Goal: Transaction & Acquisition: Purchase product/service

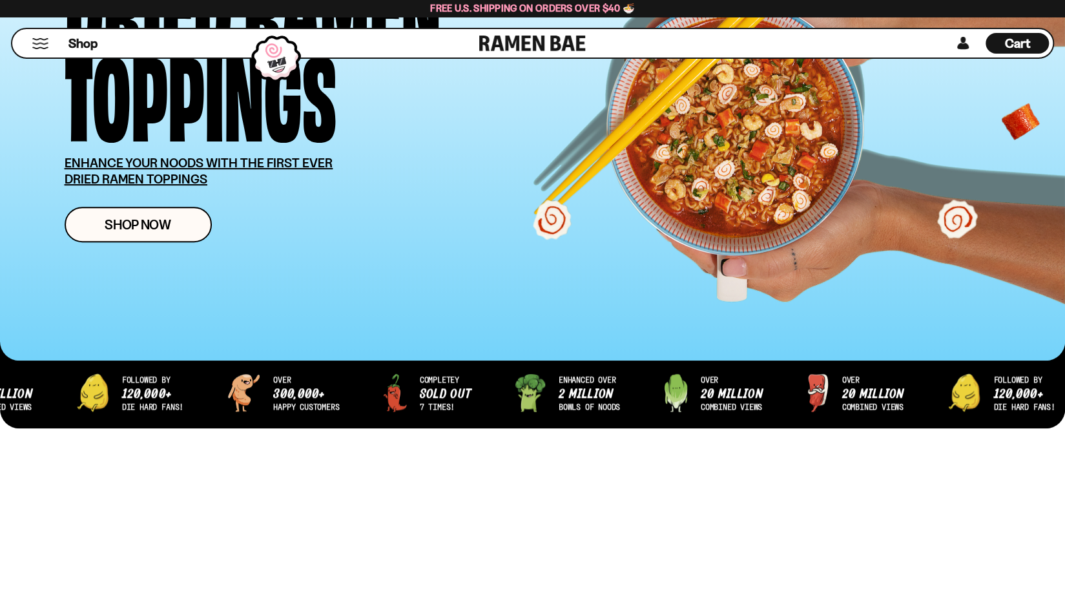
scroll to position [258, 0]
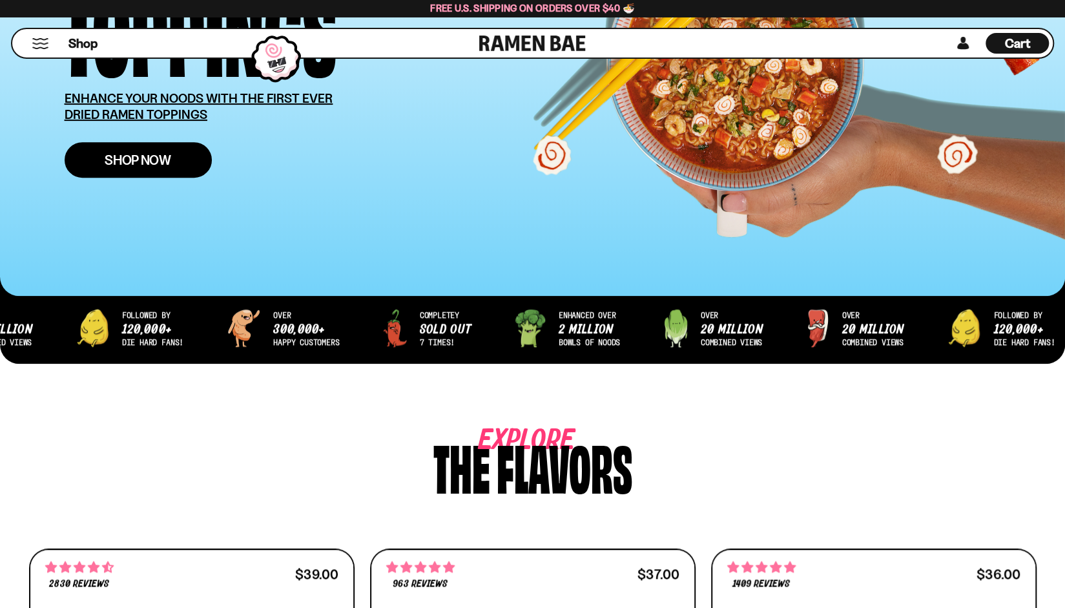
click at [158, 167] on span "Shop Now" at bounding box center [138, 160] width 67 height 14
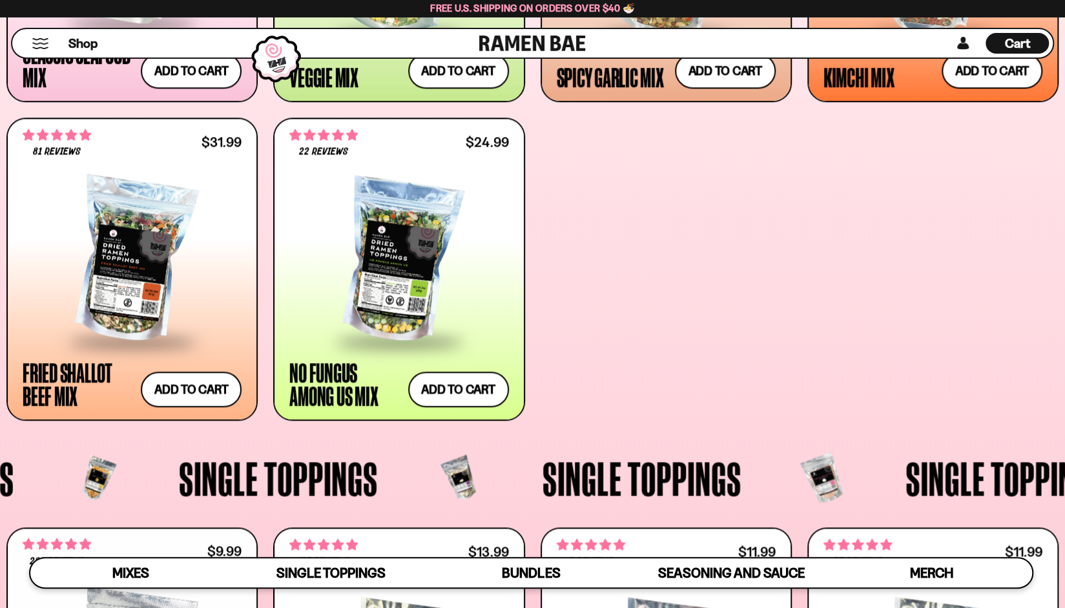
scroll to position [775, 0]
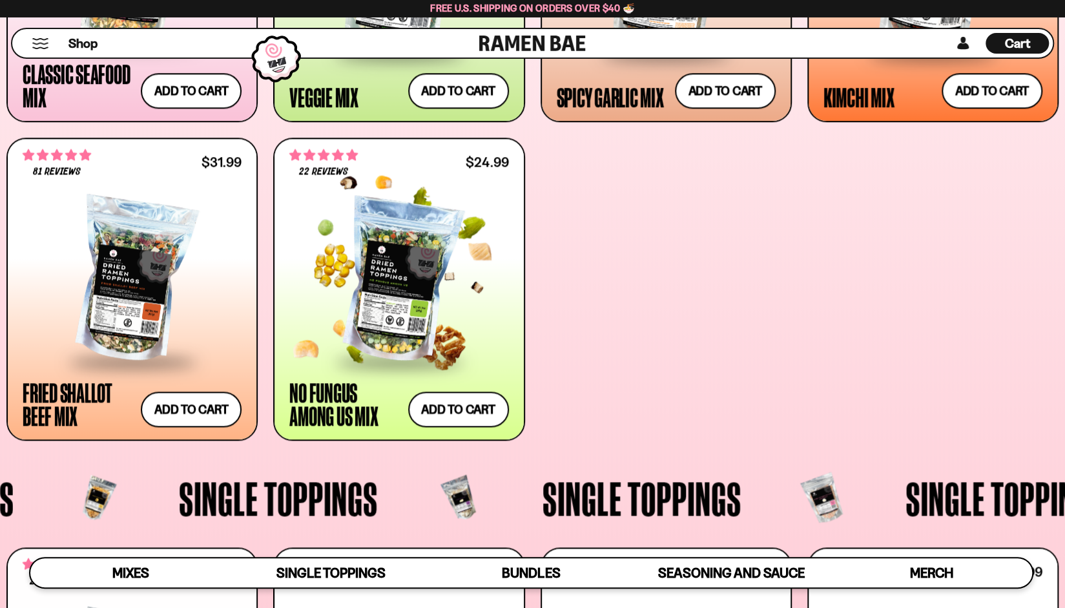
click at [397, 294] on div at bounding box center [398, 280] width 219 height 160
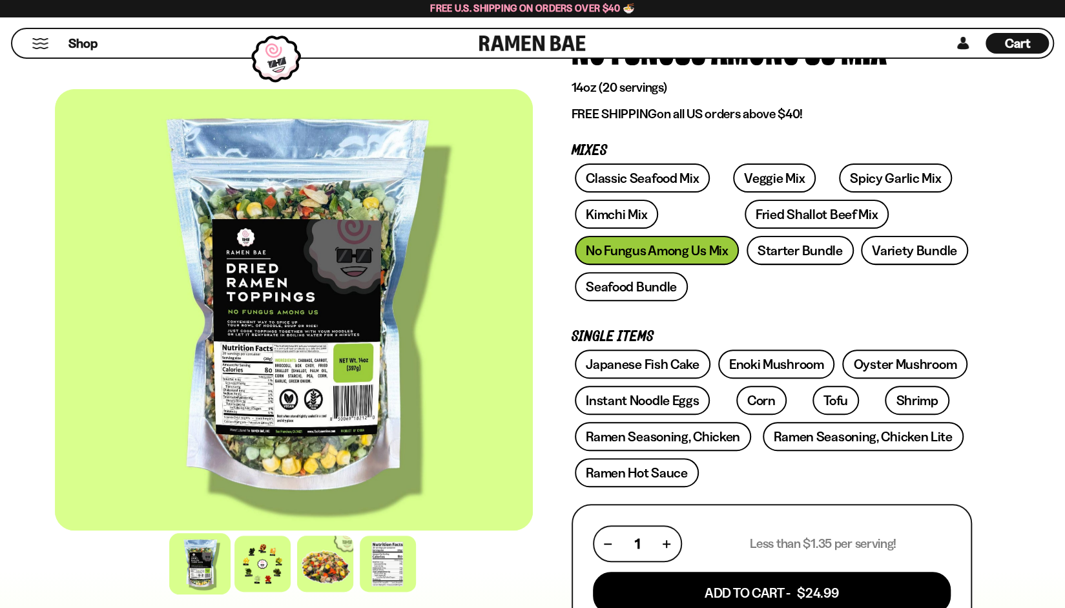
scroll to position [129, 0]
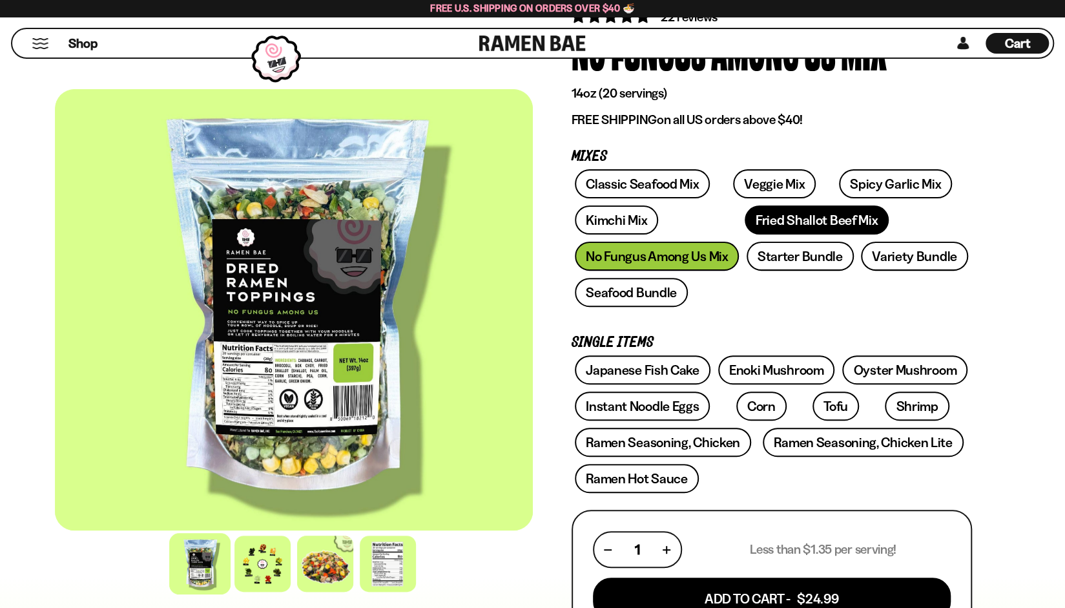
click at [745, 222] on link "Fried Shallot Beef Mix" at bounding box center [817, 219] width 144 height 29
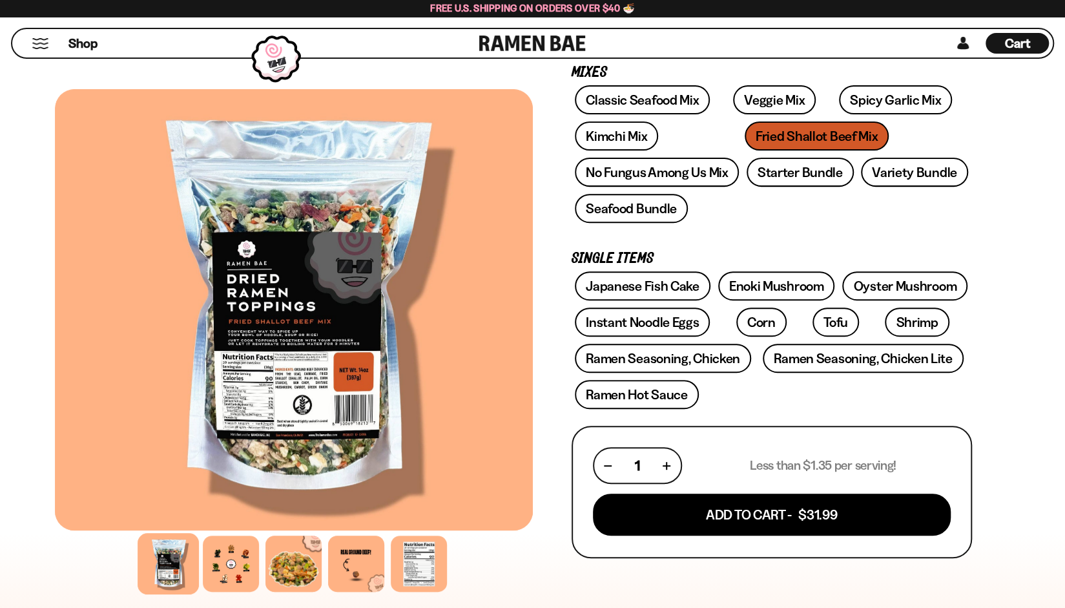
scroll to position [194, 0]
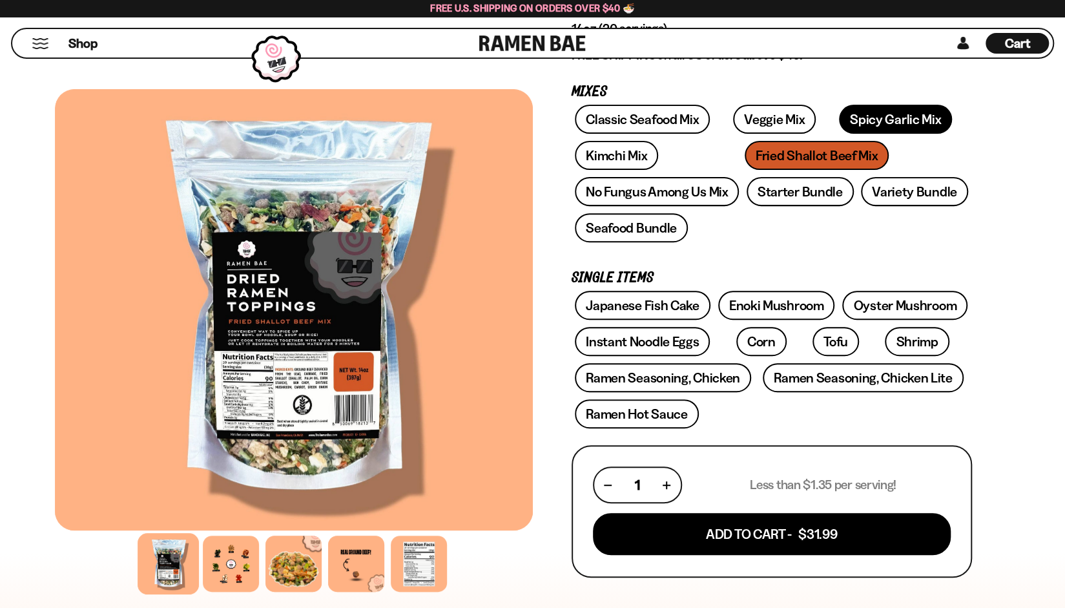
click at [862, 121] on link "Spicy Garlic Mix" at bounding box center [895, 119] width 113 height 29
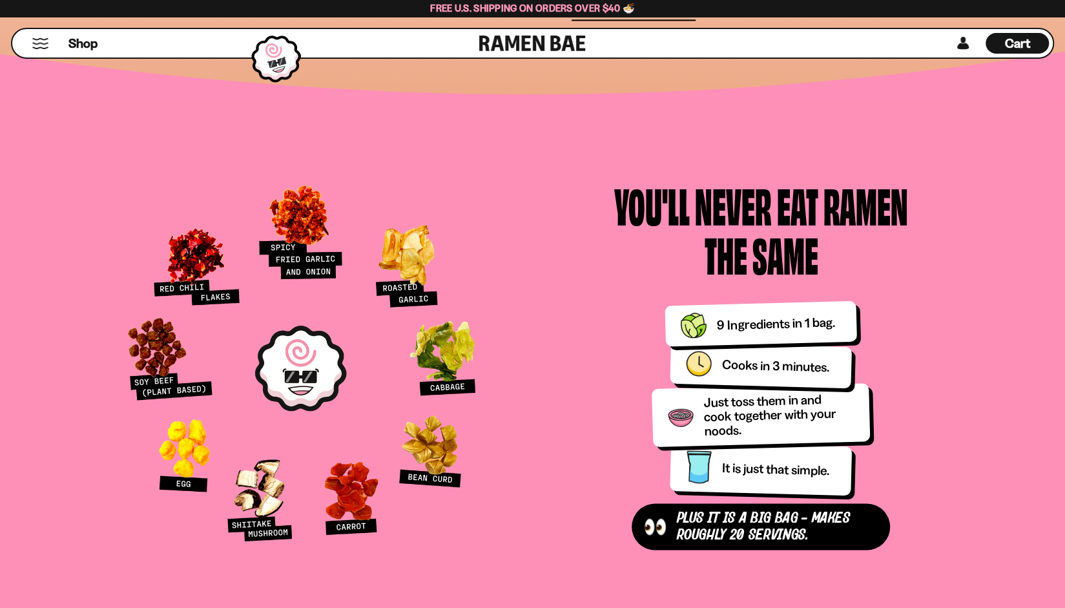
scroll to position [1356, 0]
